Goal: Task Accomplishment & Management: Use online tool/utility

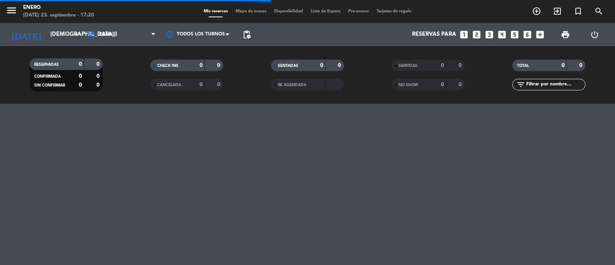
click at [256, 10] on span "Mapa de mesas" at bounding box center [251, 11] width 38 height 4
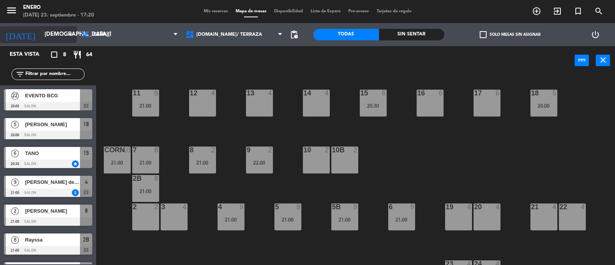
click at [56, 39] on input "[DEMOGRAPHIC_DATA][DATE]" at bounding box center [78, 34] width 74 height 15
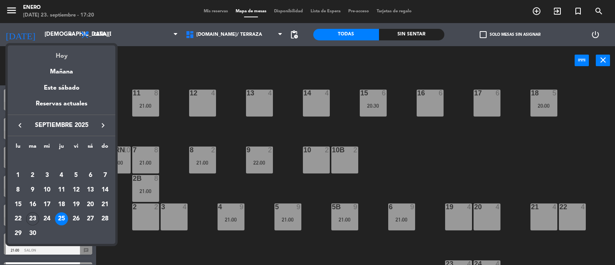
click at [66, 57] on div "Hoy" at bounding box center [62, 53] width 108 height 16
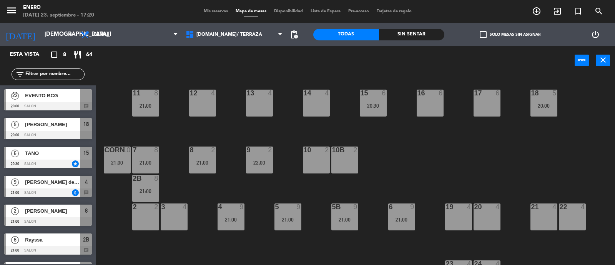
type input "[DATE]"
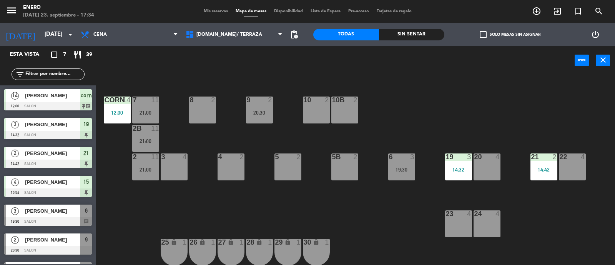
scroll to position [48, 0]
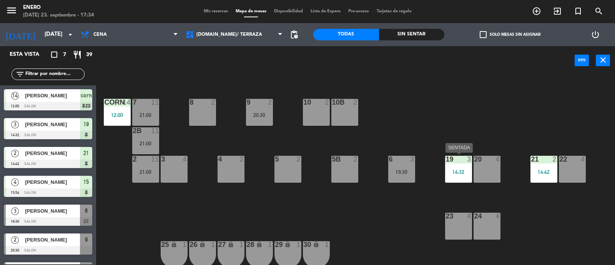
click at [459, 174] on div "14:32" at bounding box center [458, 171] width 27 height 5
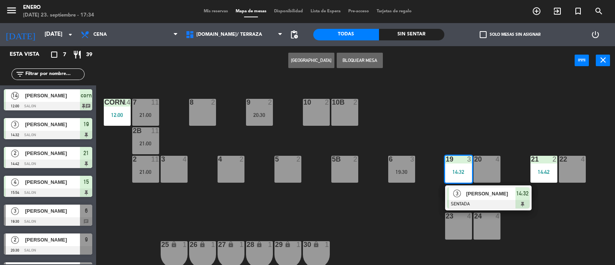
click at [470, 187] on div "[PERSON_NAME]" at bounding box center [490, 193] width 50 height 13
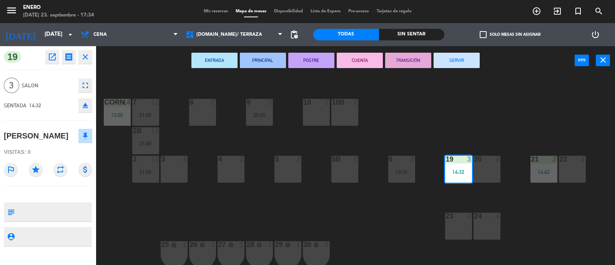
click at [453, 58] on button "SERVIR" at bounding box center [456, 60] width 46 height 15
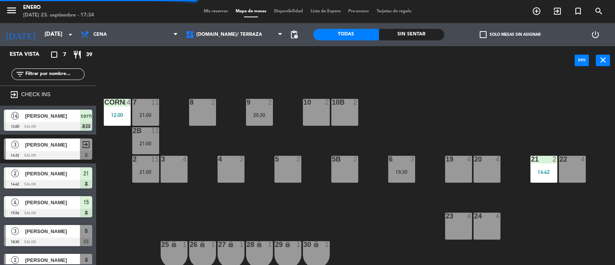
click at [547, 166] on div "21 2 14:42" at bounding box center [543, 169] width 27 height 27
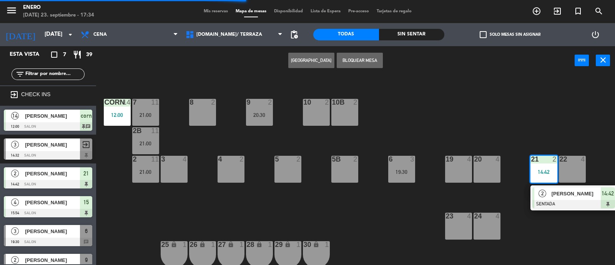
click at [551, 185] on div "2 [PERSON_NAME] 14:42" at bounding box center [573, 197] width 86 height 25
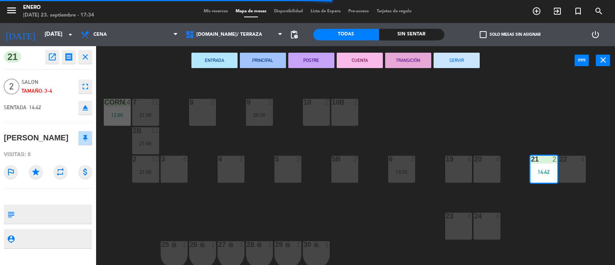
click at [457, 62] on button "SERVIR" at bounding box center [456, 60] width 46 height 15
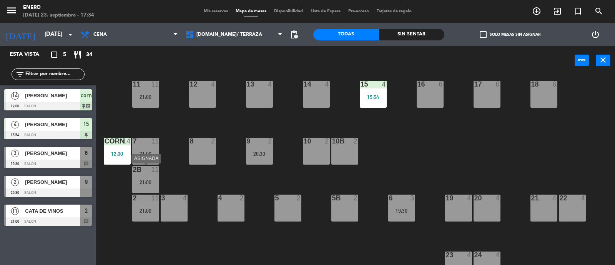
scroll to position [0, 0]
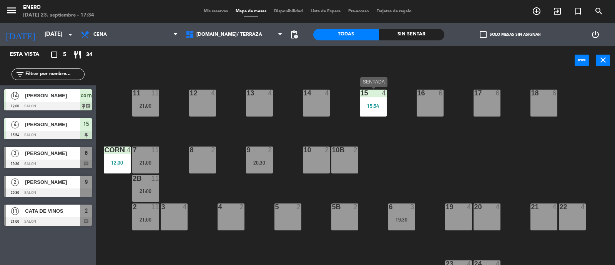
click at [367, 106] on div "15:54" at bounding box center [373, 105] width 27 height 5
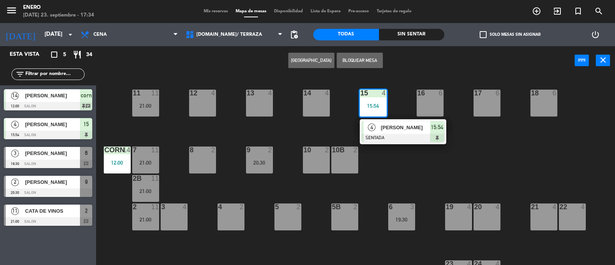
click at [461, 142] on div "14 4 12 4 11 11 21:00 17 6 15 4 15:54 4 [PERSON_NAME] SENTADA 15:54 16 6 13 4 1…" at bounding box center [358, 171] width 513 height 190
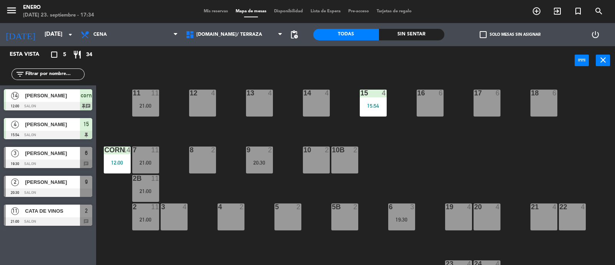
click at [119, 167] on div "corn 14 12:00" at bounding box center [117, 159] width 27 height 27
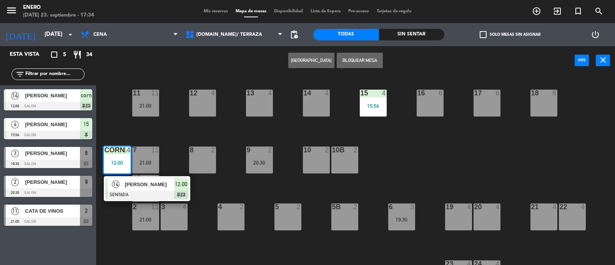
click at [433, 150] on div "14 4 12 4 11 11 21:00 17 6 15 4 15:54 16 6 13 4 18 6 10 2 7 11 21:00 8 2 9 2 20…" at bounding box center [358, 171] width 513 height 190
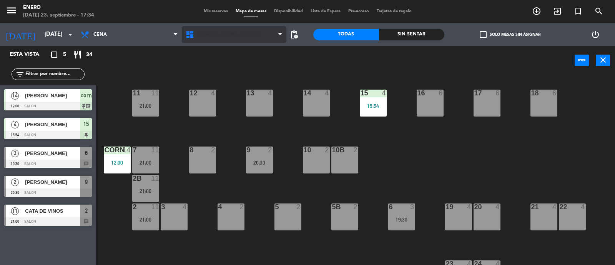
click at [236, 26] on div "[DOMAIN_NAME]/ TERRAZA 2.AGUAVIVA/ GARDEN/DECK [DOMAIN_NAME]/ TERRAZA [DOMAIN_N…" at bounding box center [234, 34] width 105 height 23
click at [241, 36] on span "[DOMAIN_NAME]/ TERRAZA" at bounding box center [234, 34] width 105 height 17
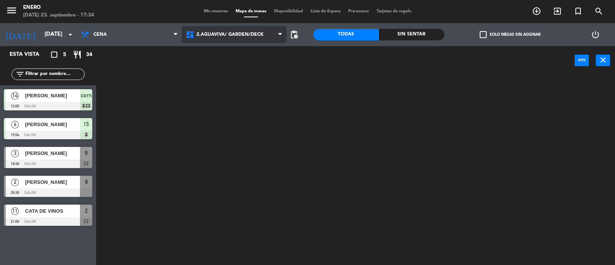
click at [247, 72] on ng-component "menu Enero [DATE] 23. septiembre - 17:34 Mis reservas Mapa de mesas Disponibili…" at bounding box center [307, 133] width 615 height 266
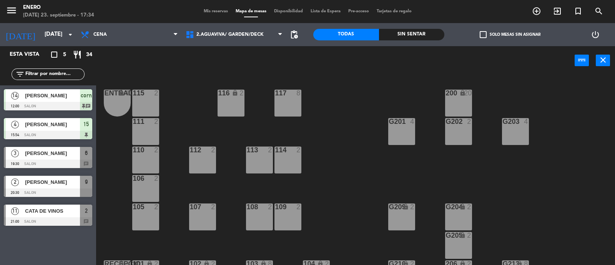
click at [238, 45] on div "[DOMAIN_NAME]/ TERRAZA 2.AGUAVIVA/ GARDEN/DECK 2.AGUAVIVA/ GARDEN/DECK [DOMAIN_…" at bounding box center [234, 34] width 105 height 23
click at [235, 41] on span "2.AGUAVIVA/ GARDEN/DECK" at bounding box center [234, 34] width 105 height 17
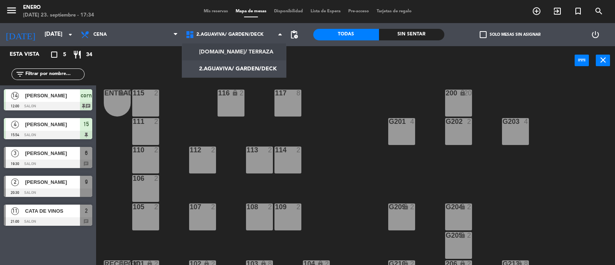
click at [245, 49] on ng-component "menu Enero [DATE] 23. septiembre - 17:34 Mis reservas Mapa de mesas Disponibili…" at bounding box center [307, 133] width 615 height 266
